Goal: Information Seeking & Learning: Learn about a topic

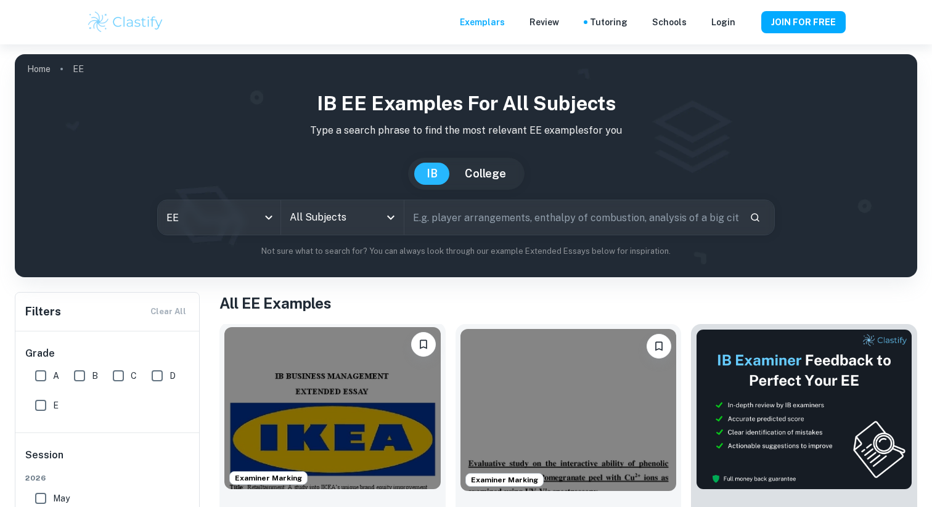
scroll to position [123, 0]
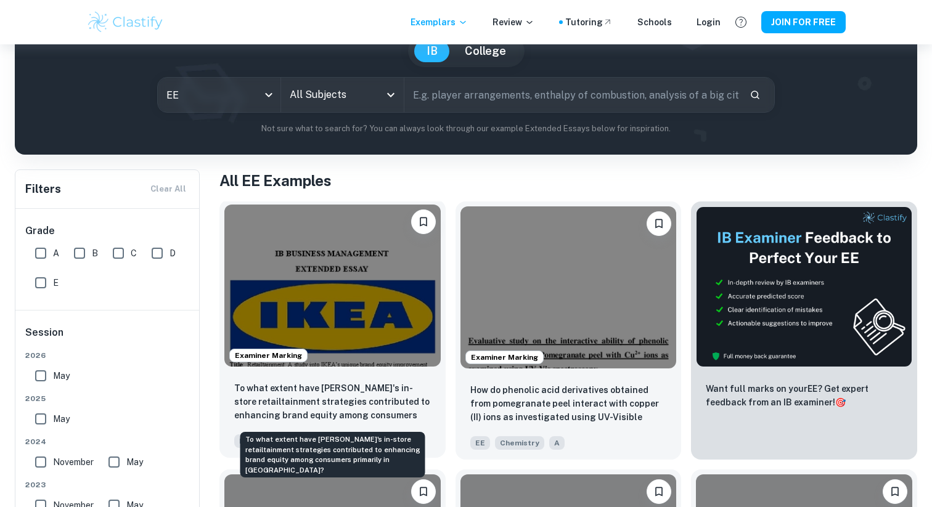
click at [342, 404] on p "To what extent have [PERSON_NAME]'s in-store retailtainment strategies contribu…" at bounding box center [332, 403] width 197 height 42
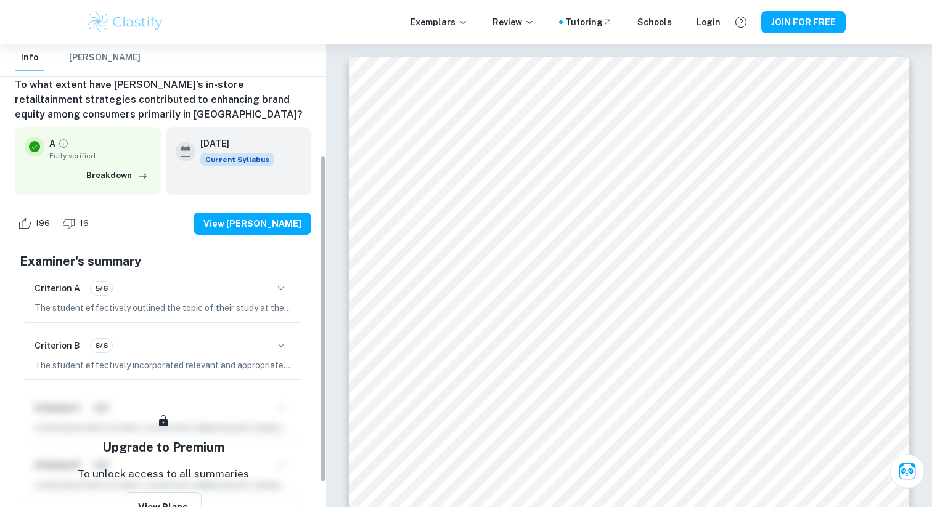
scroll to position [68, 0]
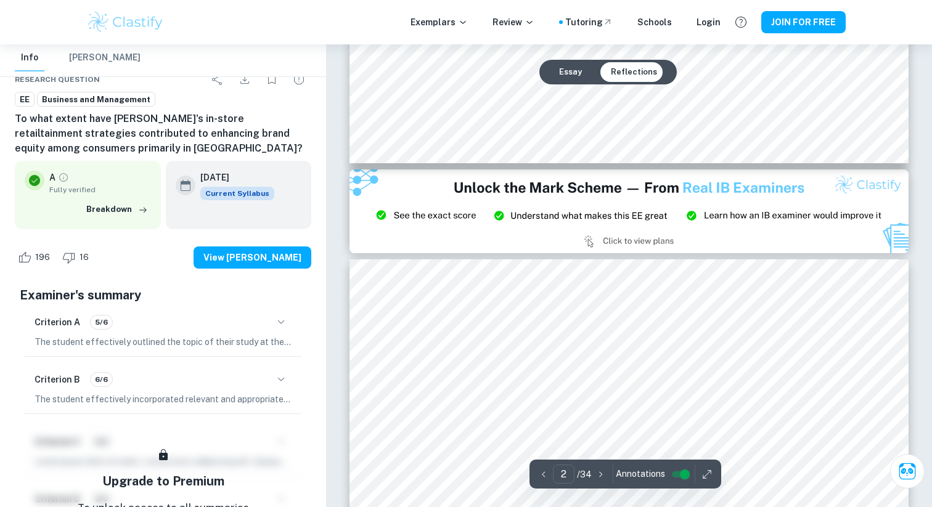
type input "3"
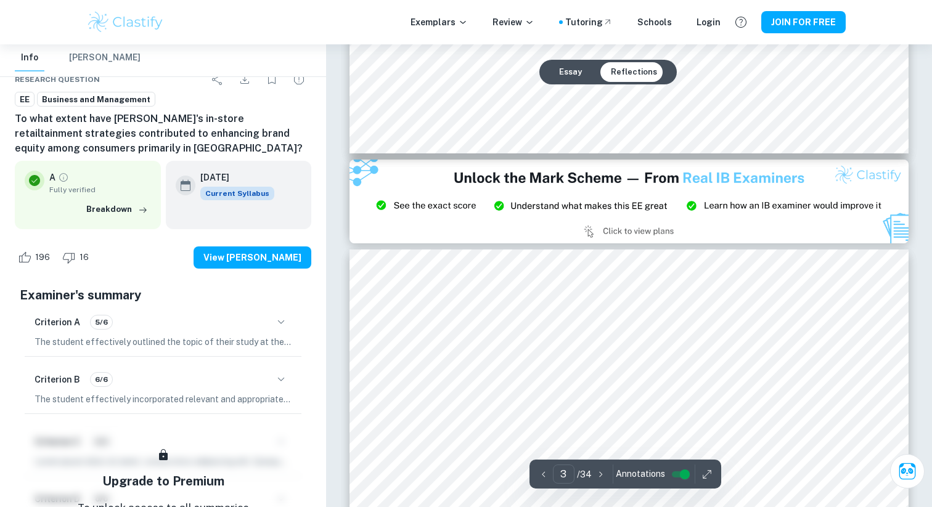
scroll to position [1587, 0]
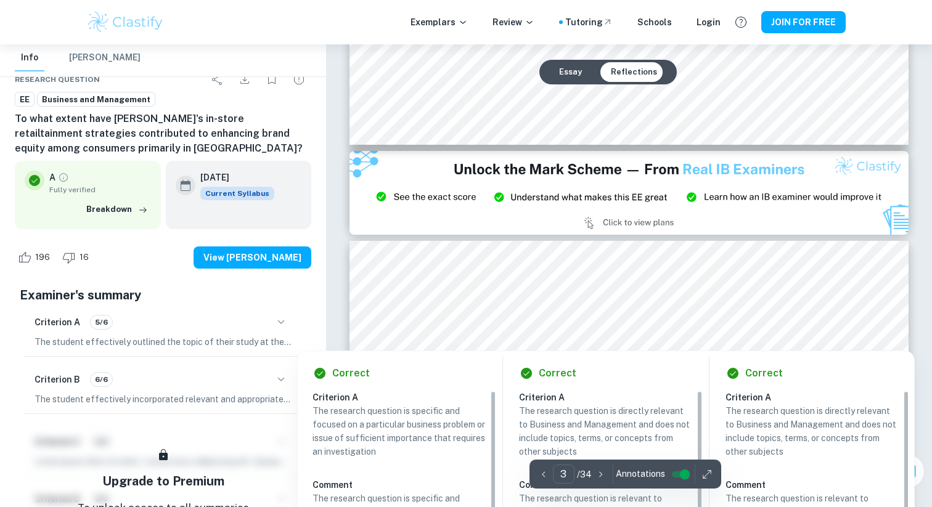
click at [533, 313] on div at bounding box center [629, 322] width 418 height 26
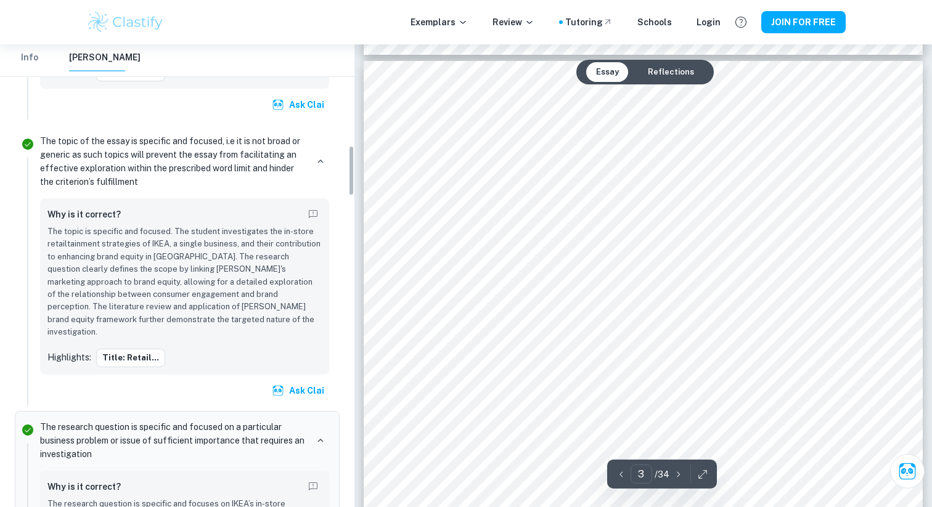
scroll to position [915, 0]
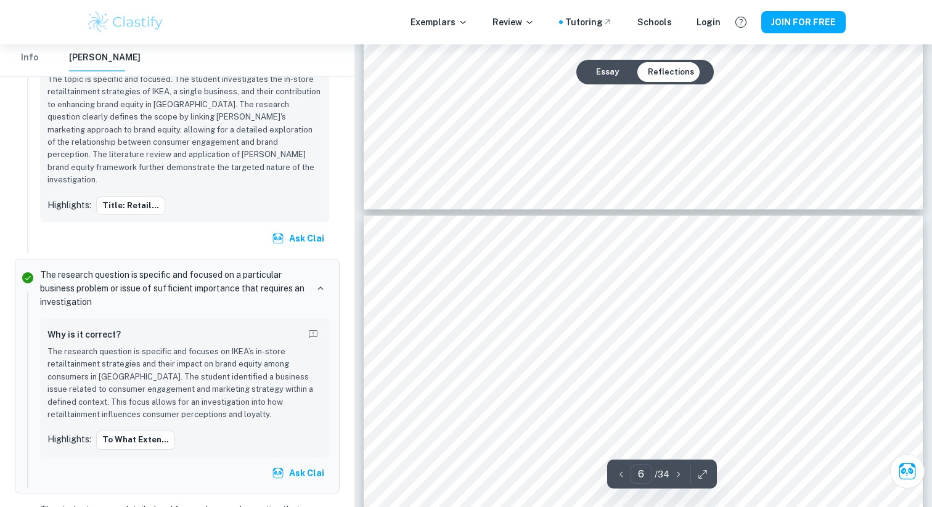
type input "7"
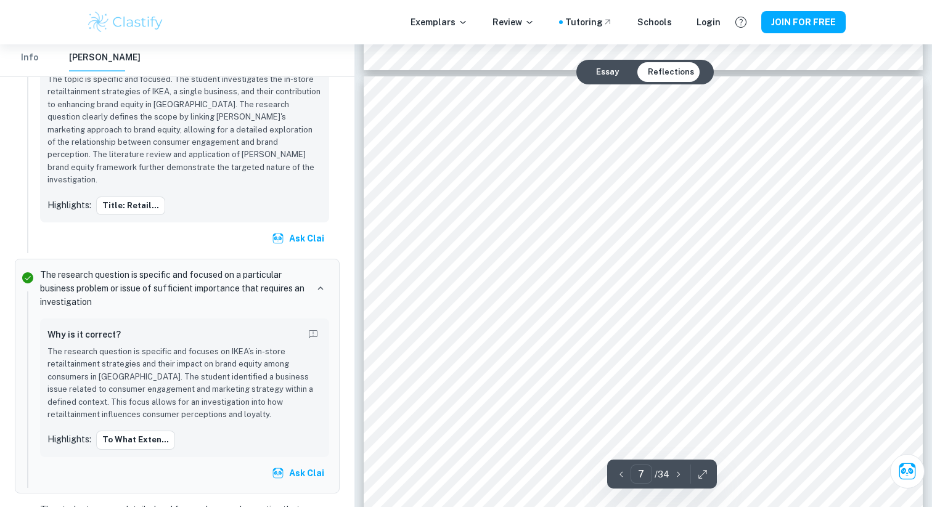
scroll to position [123, 0]
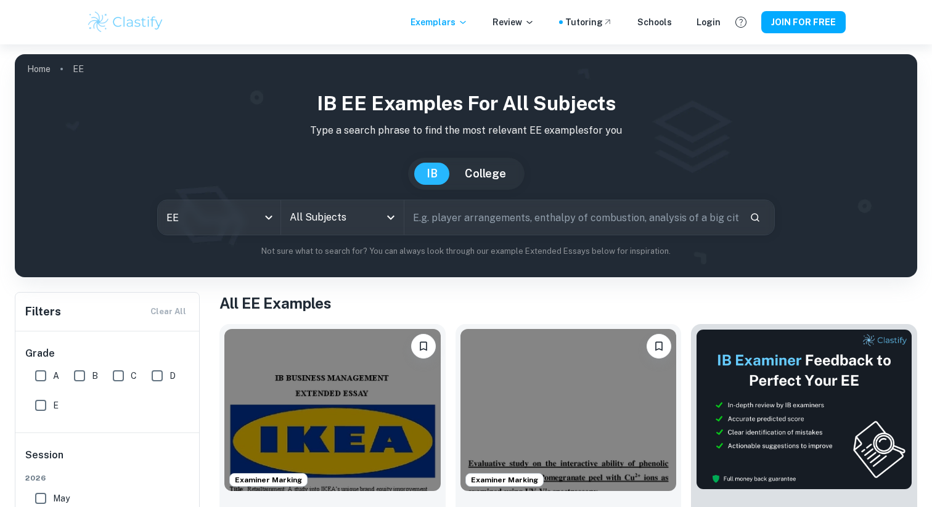
scroll to position [285, 0]
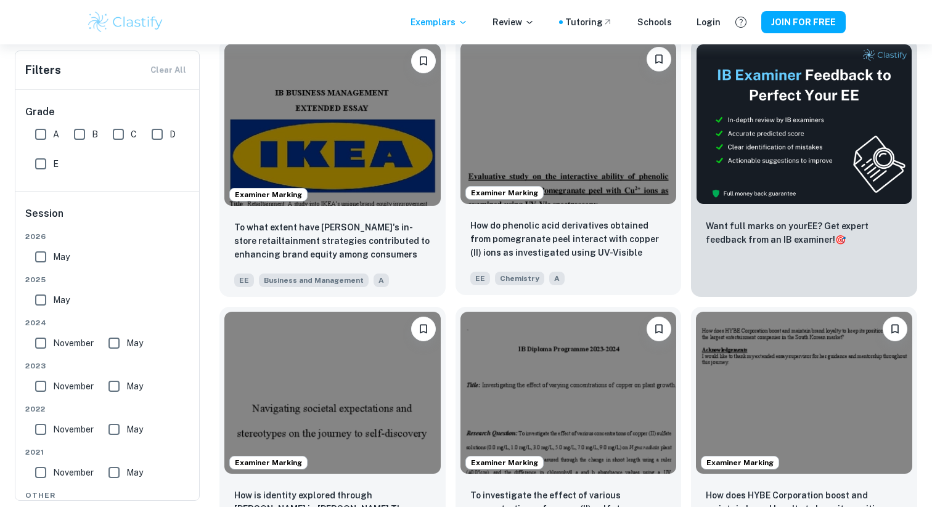
click at [530, 143] on img at bounding box center [568, 123] width 216 height 162
